Goal: Download file/media

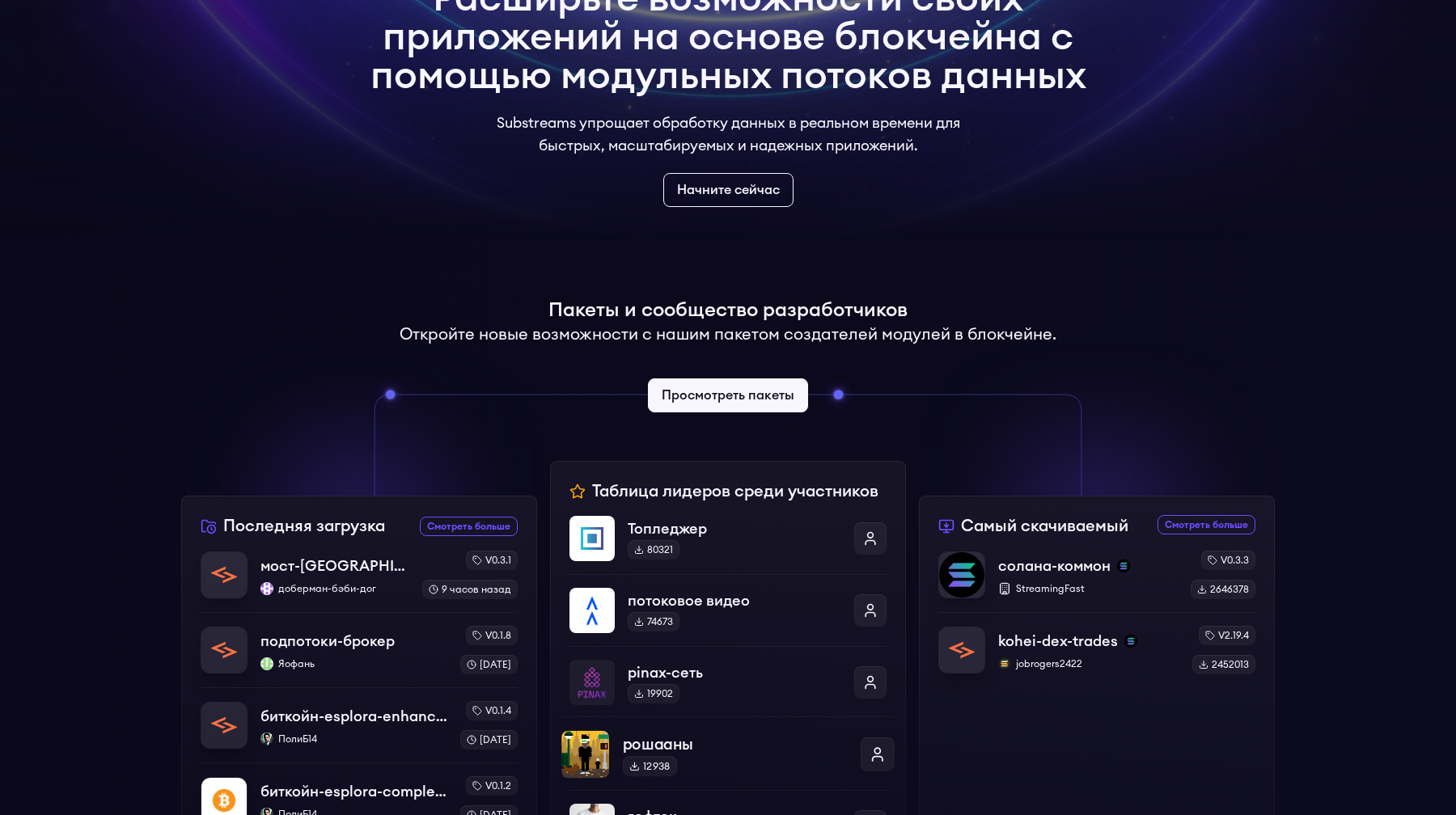
scroll to position [150, 0]
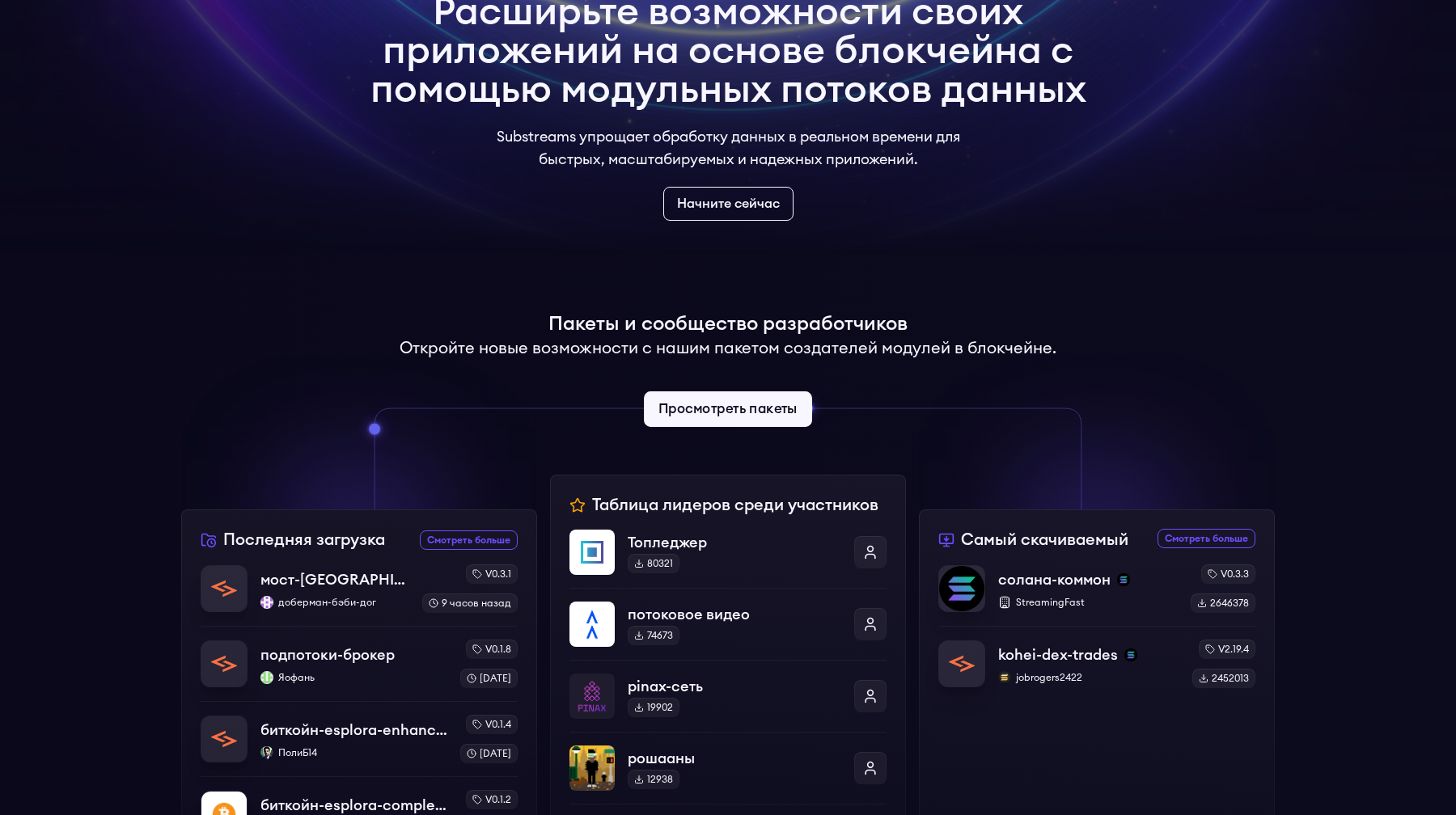
click at [720, 416] on font "Просмотреть пакеты" at bounding box center [727, 409] width 139 height 14
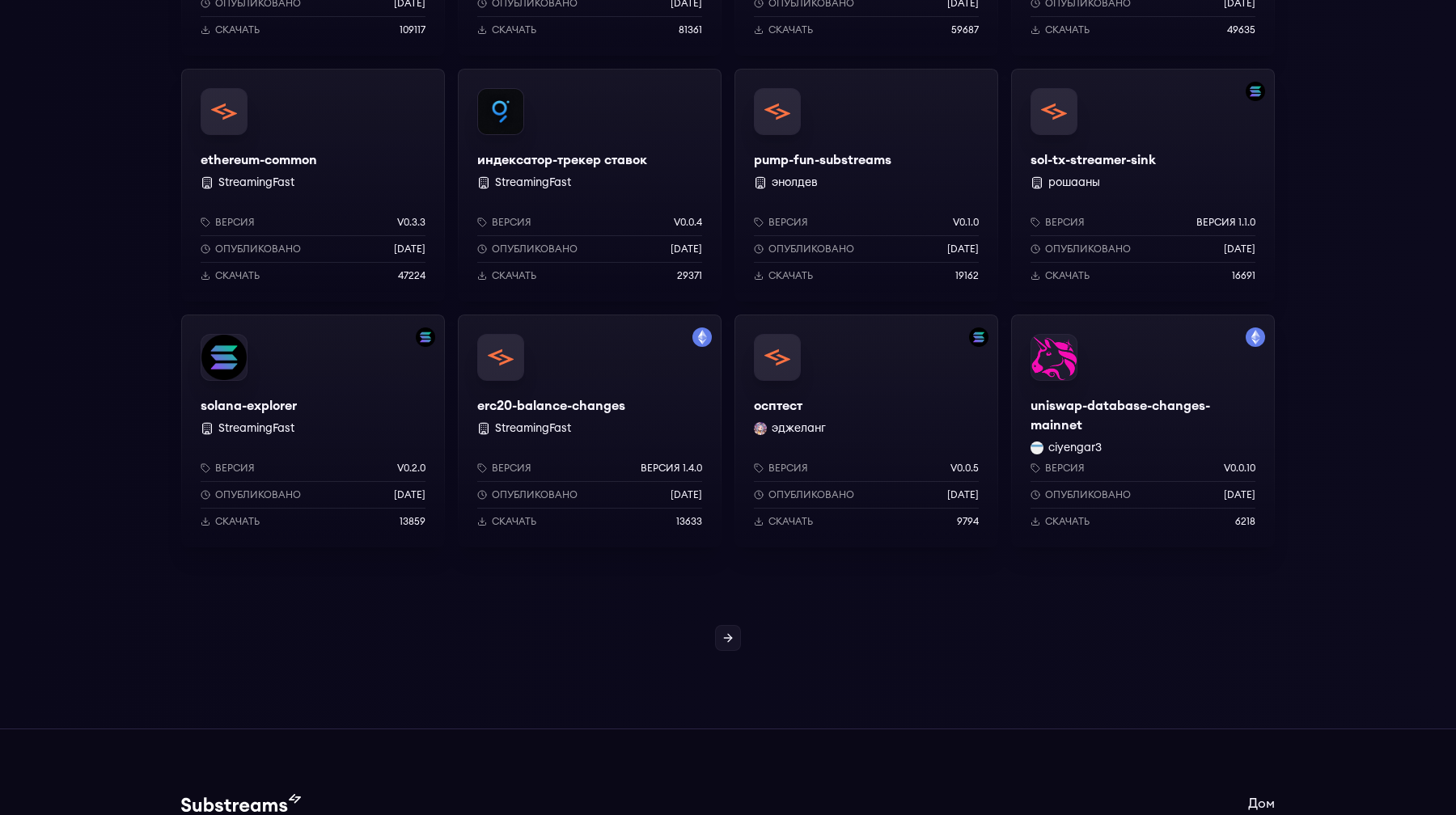
scroll to position [1243, 0]
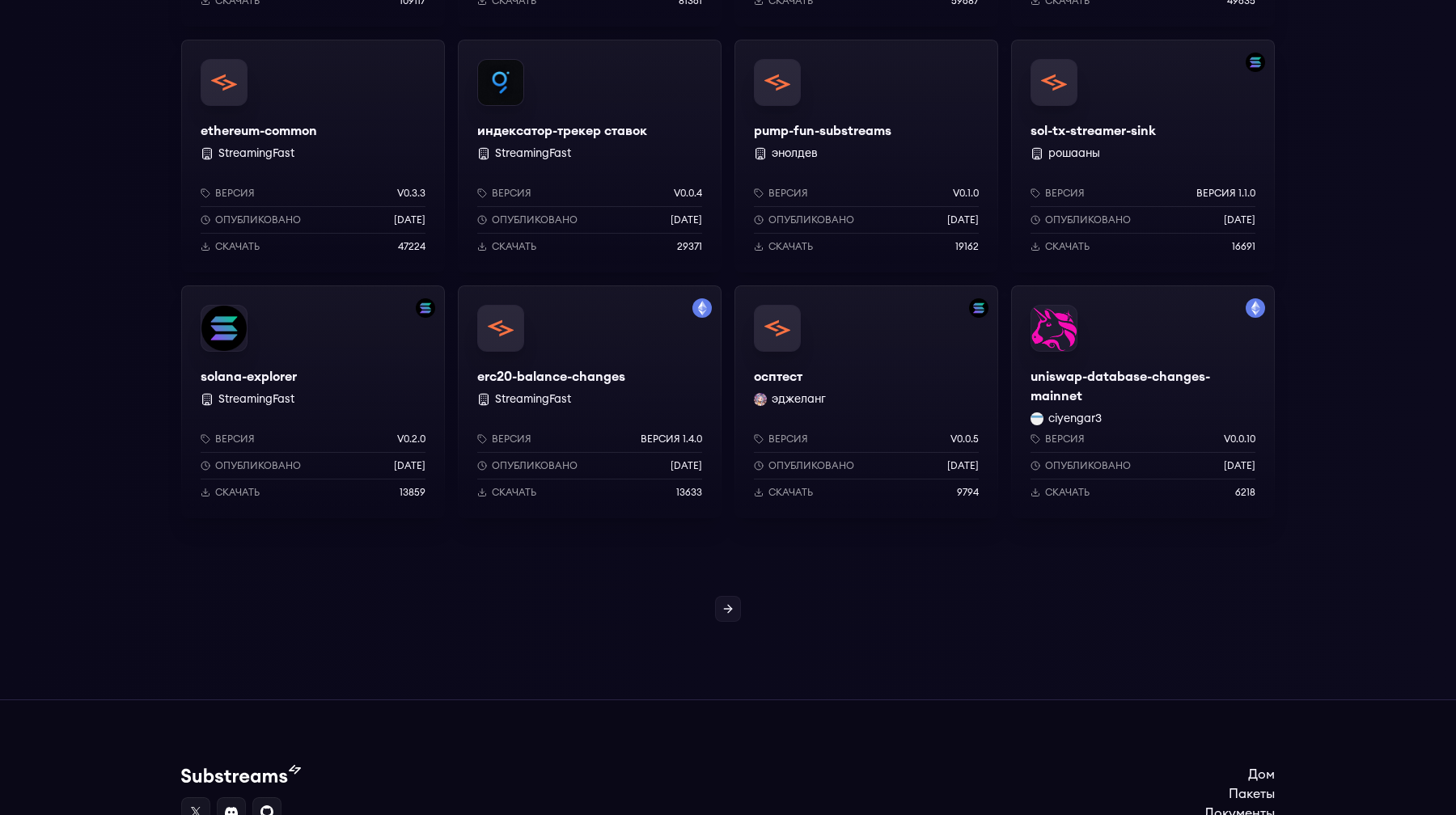
click at [1074, 492] on font "Скачать" at bounding box center [1067, 493] width 44 height 10
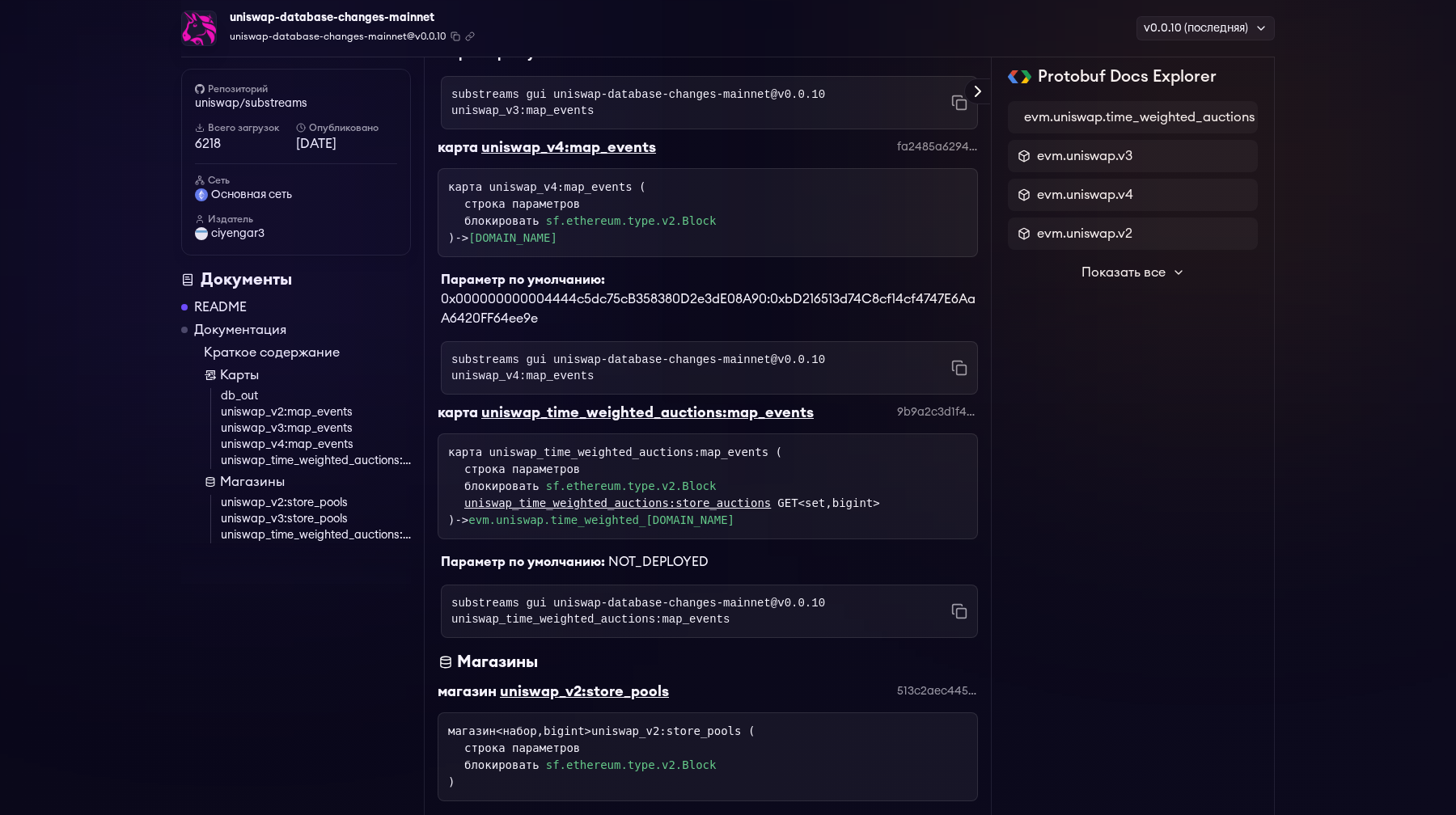
scroll to position [1190, 0]
